Goal: Check status: Check status

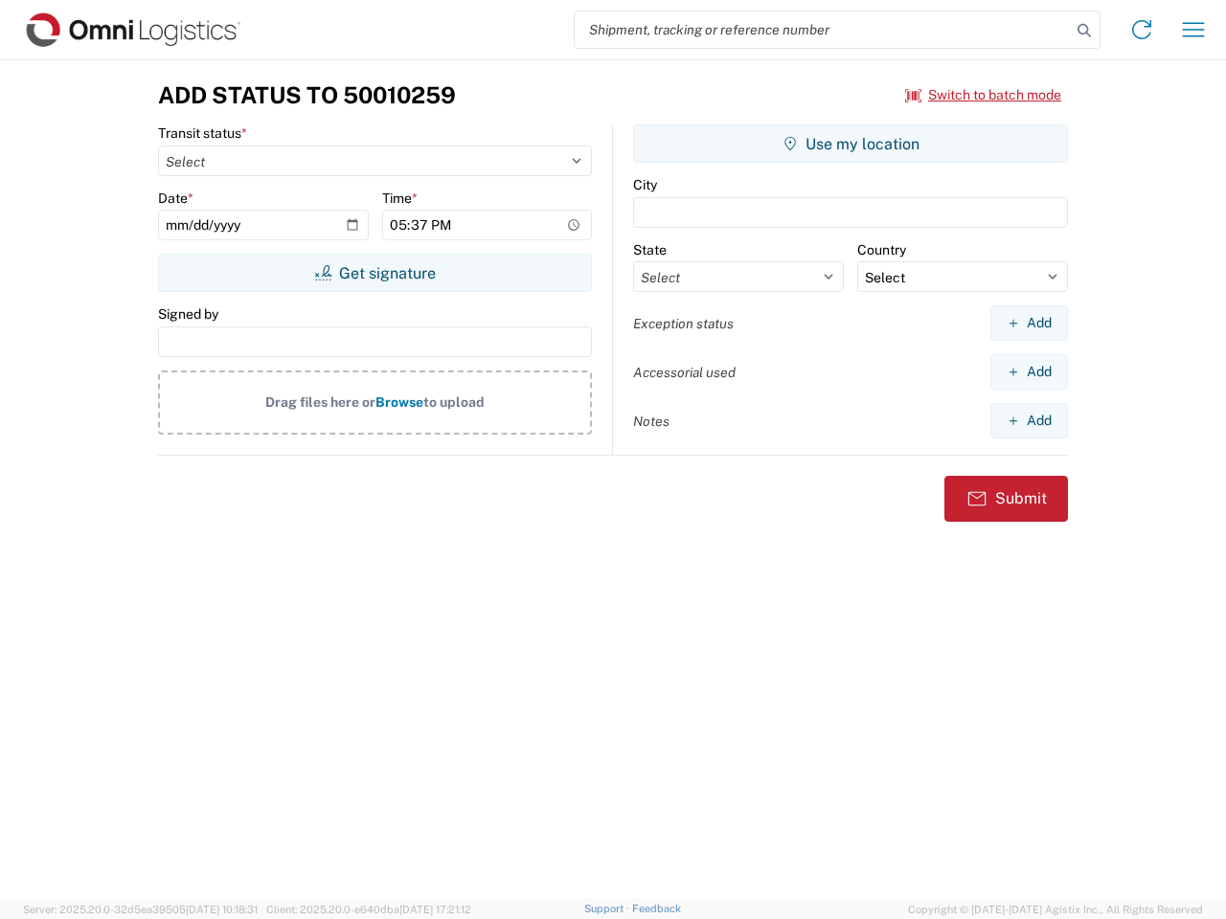
click at [823, 30] on input "search" at bounding box center [823, 29] width 496 height 36
click at [1084, 31] on icon at bounding box center [1084, 30] width 27 height 27
click at [1141, 30] on icon at bounding box center [1141, 29] width 31 height 31
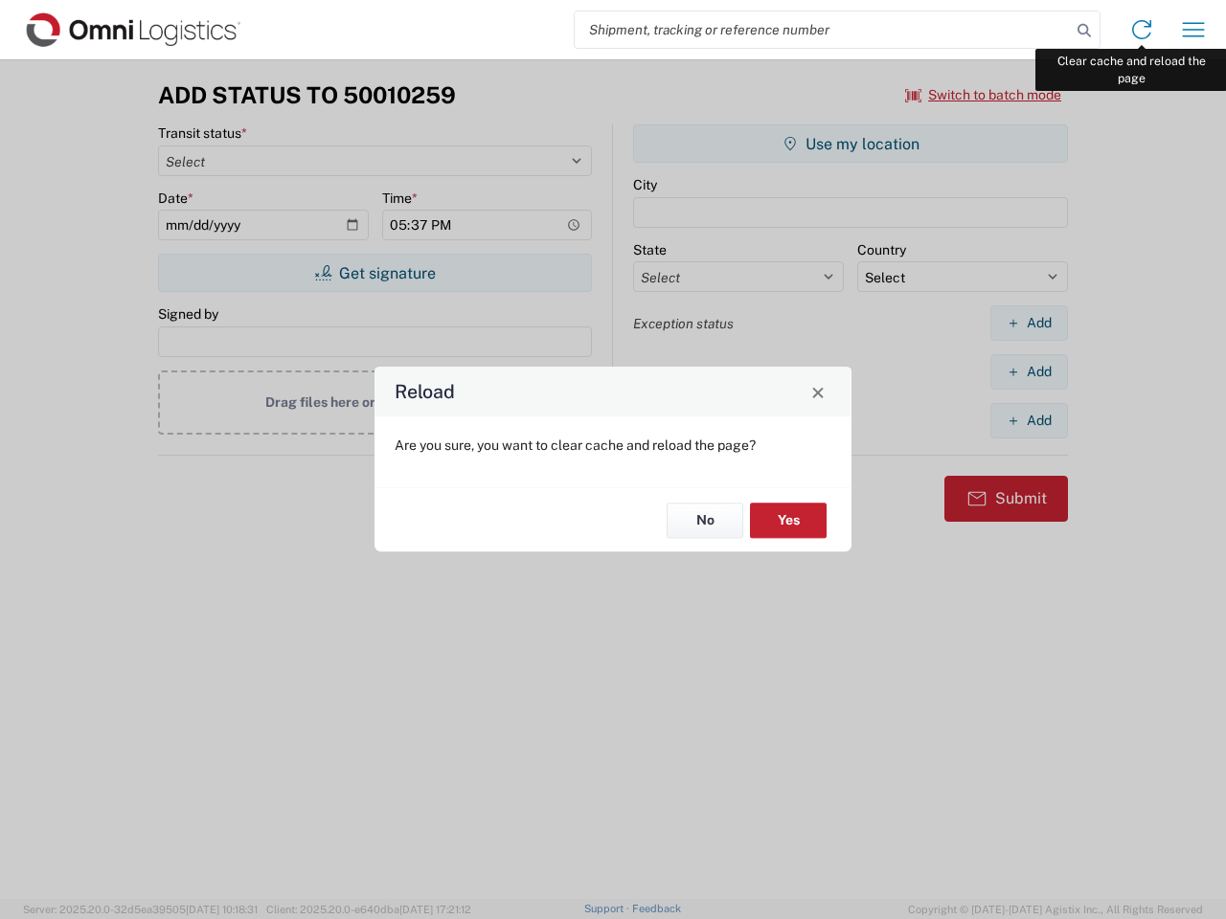
click at [1193, 30] on icon "button" at bounding box center [1194, 29] width 22 height 14
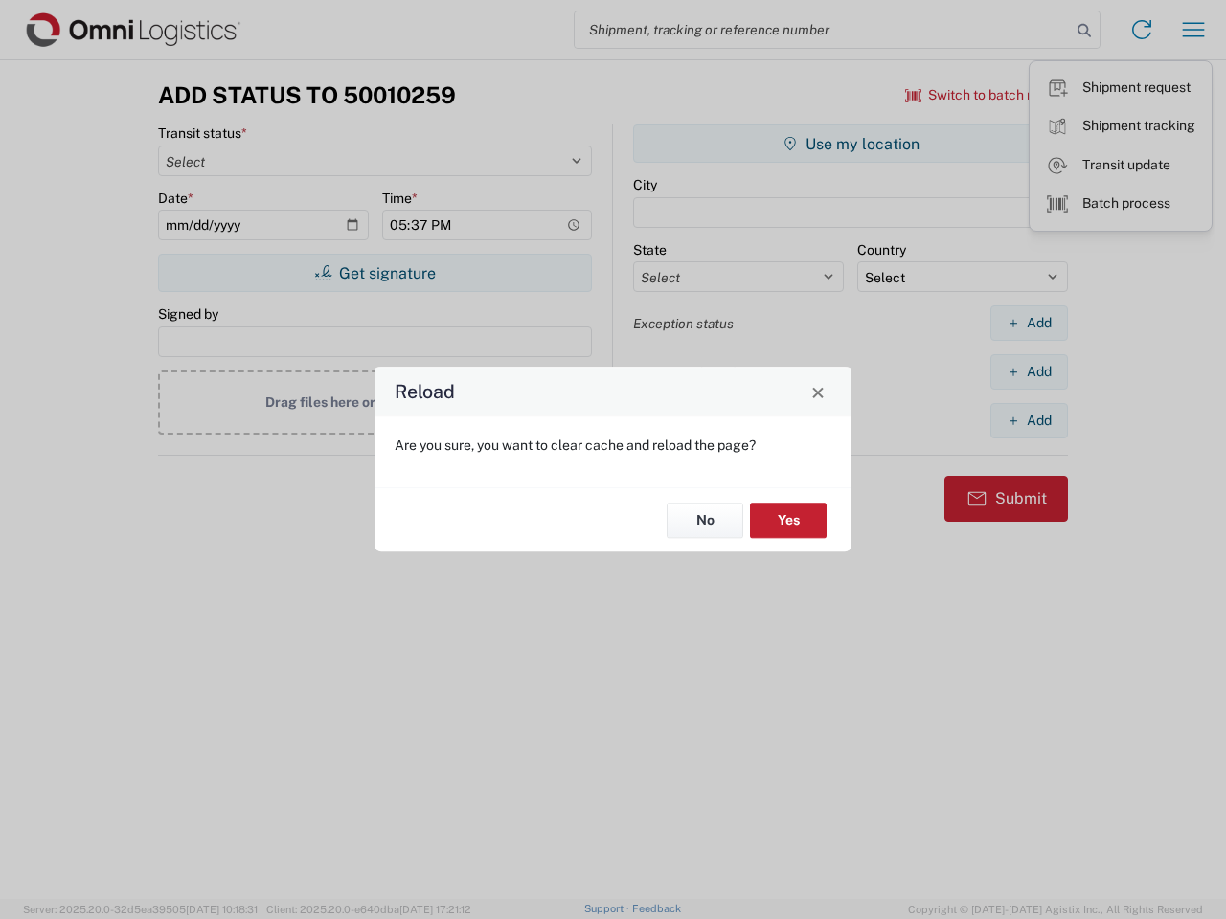
click at [983, 95] on div "Reload Are you sure, you want to clear cache and reload the page? No Yes" at bounding box center [613, 459] width 1226 height 919
click at [374, 273] on div "Reload Are you sure, you want to clear cache and reload the page? No Yes" at bounding box center [613, 459] width 1226 height 919
click at [850, 144] on div "Reload Are you sure, you want to clear cache and reload the page? No Yes" at bounding box center [613, 459] width 1226 height 919
click at [1028, 323] on div "Reload Are you sure, you want to clear cache and reload the page? No Yes" at bounding box center [613, 459] width 1226 height 919
click at [1028, 372] on div "Reload Are you sure, you want to clear cache and reload the page? No Yes" at bounding box center [613, 459] width 1226 height 919
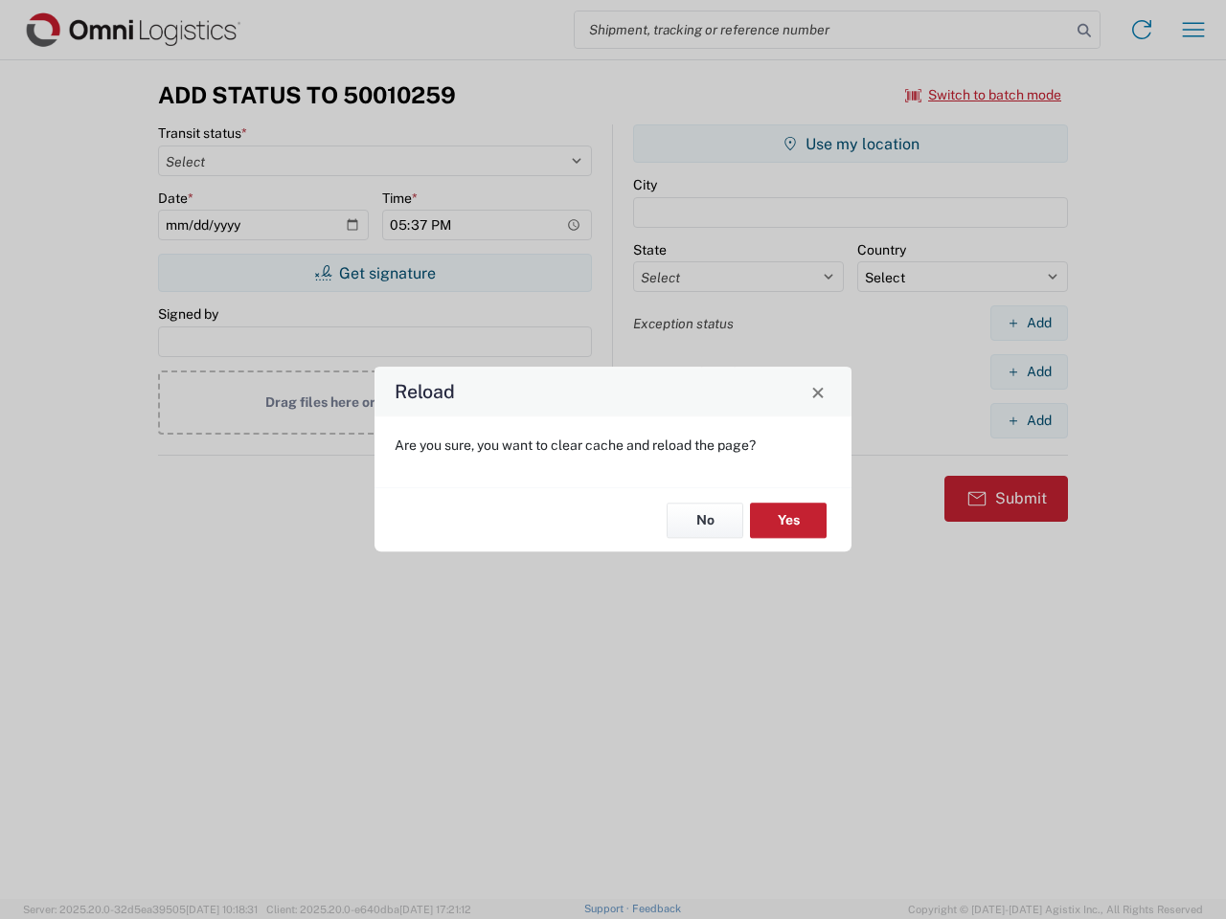
click at [1028, 420] on div "Reload Are you sure, you want to clear cache and reload the page? No Yes" at bounding box center [613, 459] width 1226 height 919
